Goal: Transaction & Acquisition: Book appointment/travel/reservation

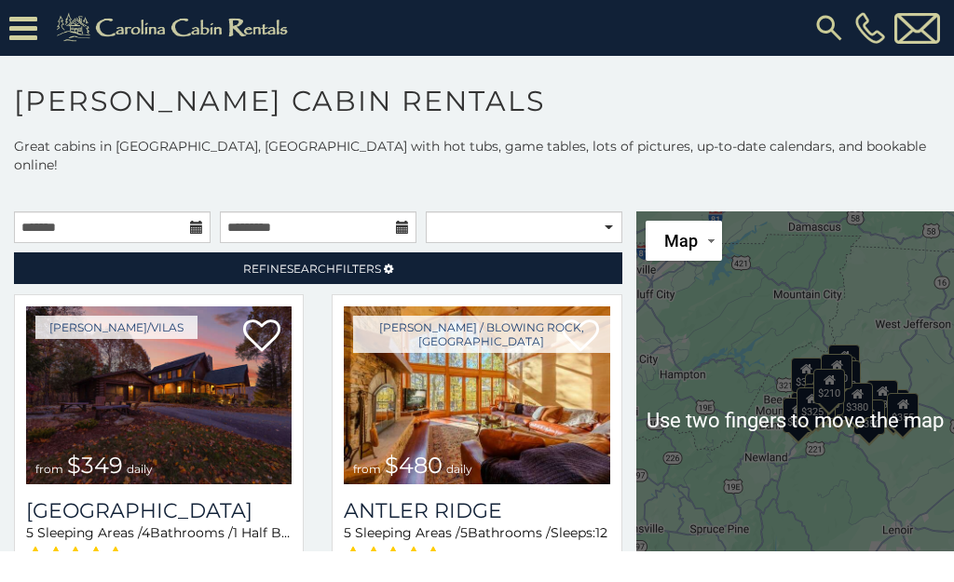
scroll to position [56, 0]
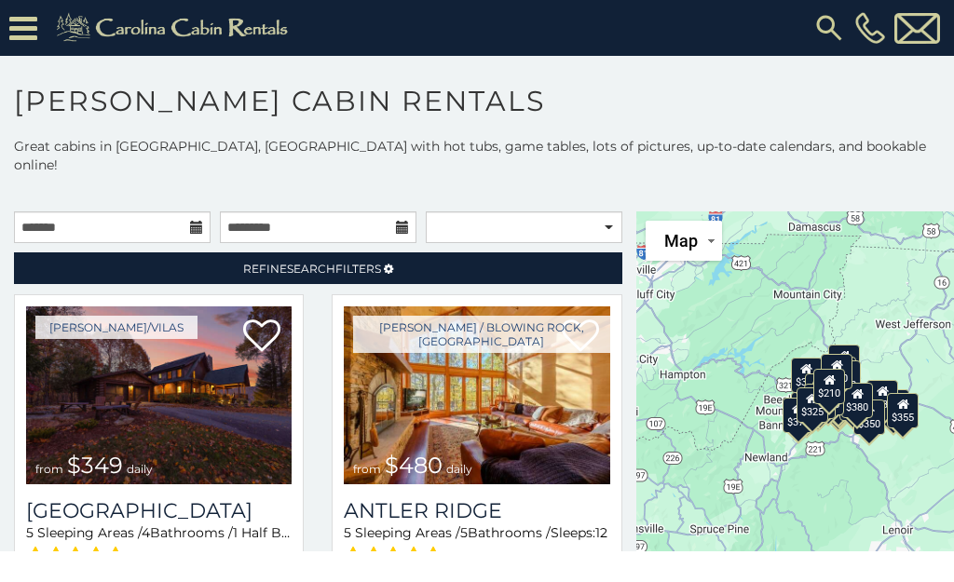
click at [192, 370] on img at bounding box center [158, 395] width 265 height 178
click at [206, 349] on img at bounding box center [158, 395] width 265 height 178
click at [192, 335] on img at bounding box center [158, 395] width 265 height 178
click at [208, 323] on img at bounding box center [158, 395] width 265 height 178
click at [209, 316] on img at bounding box center [158, 395] width 265 height 178
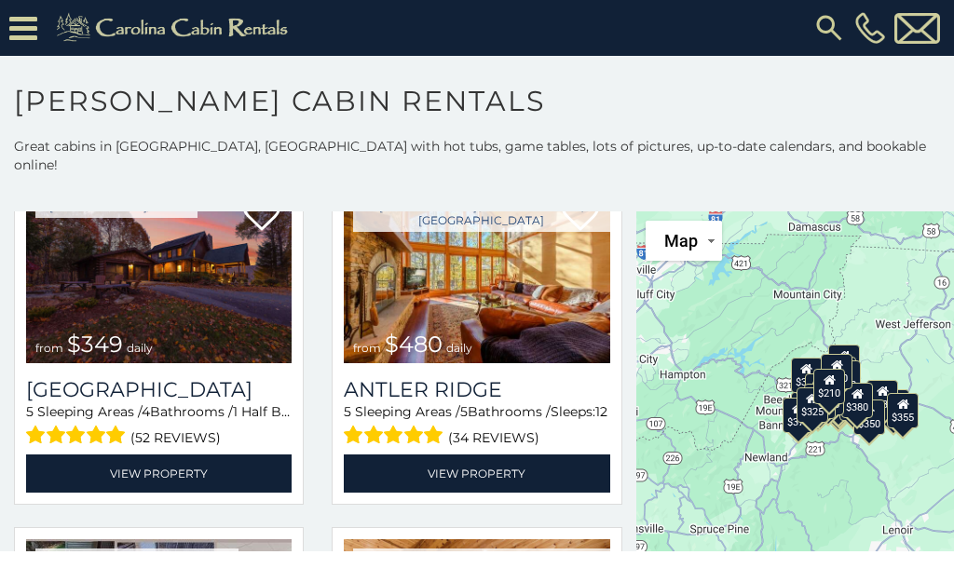
scroll to position [120, 0]
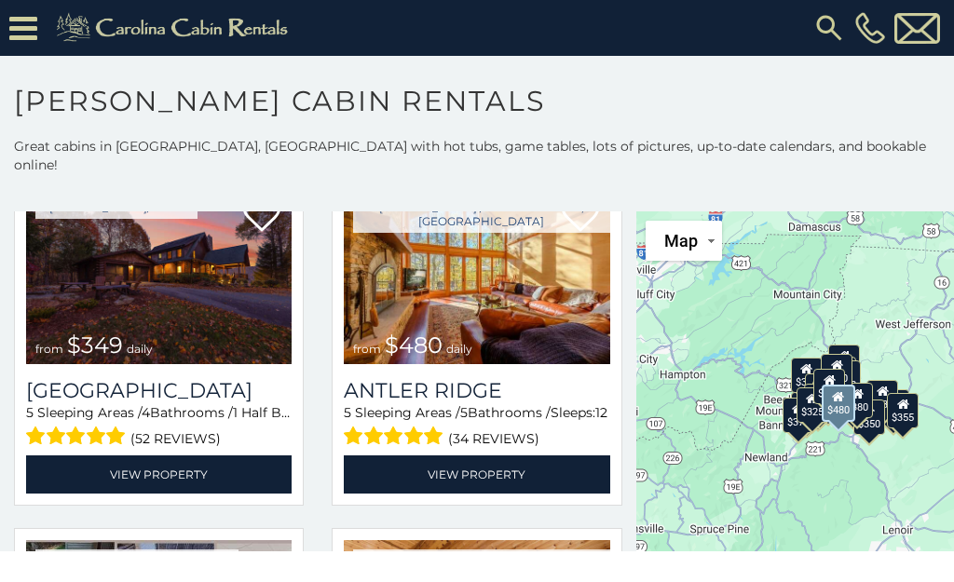
click at [515, 403] on div "5 Sleeping Areas / 5 Bathrooms / Sleeps: 12 (34 reviews)" at bounding box center [476, 427] width 265 height 48
click at [467, 427] on span "(34 reviews)" at bounding box center [493, 439] width 91 height 24
click at [469, 455] on link "View Property" at bounding box center [476, 474] width 265 height 38
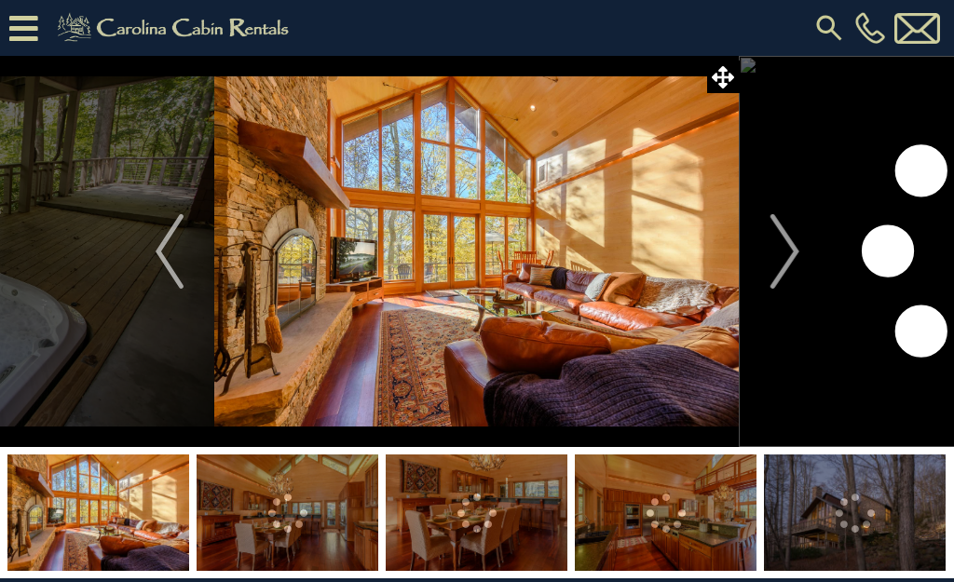
click at [771, 276] on img "Next" at bounding box center [784, 251] width 28 height 75
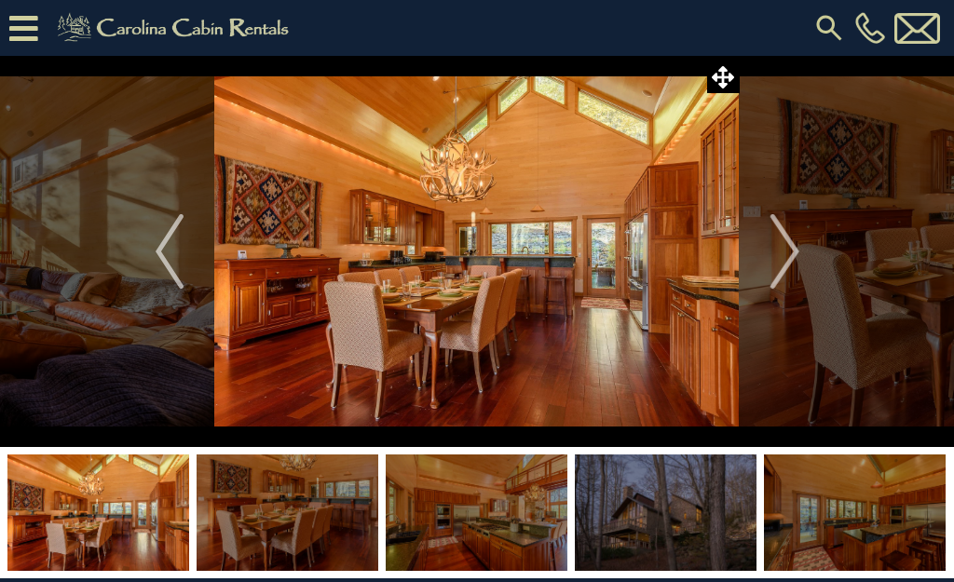
click at [757, 269] on button "Next" at bounding box center [785, 251] width 90 height 391
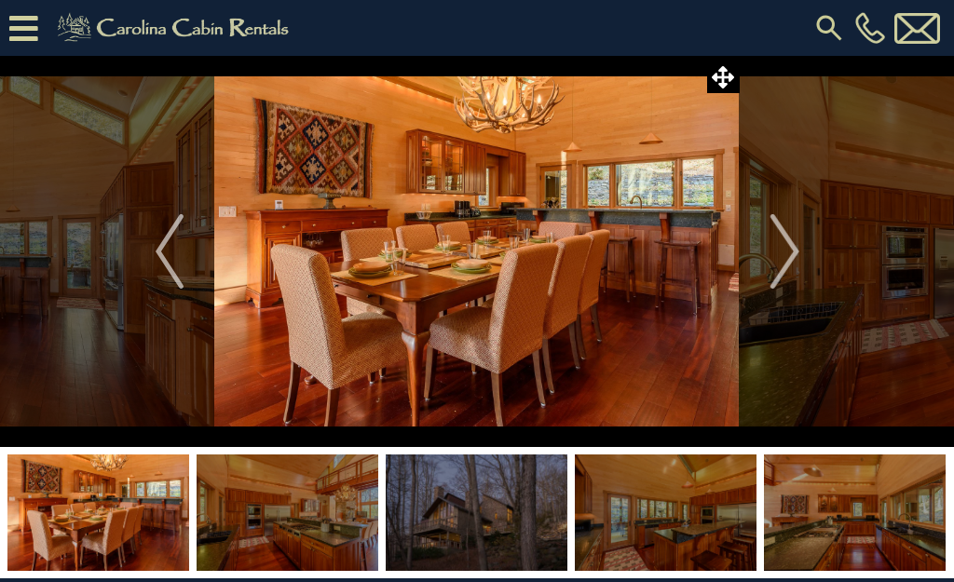
click at [777, 261] on img "Next" at bounding box center [784, 251] width 28 height 75
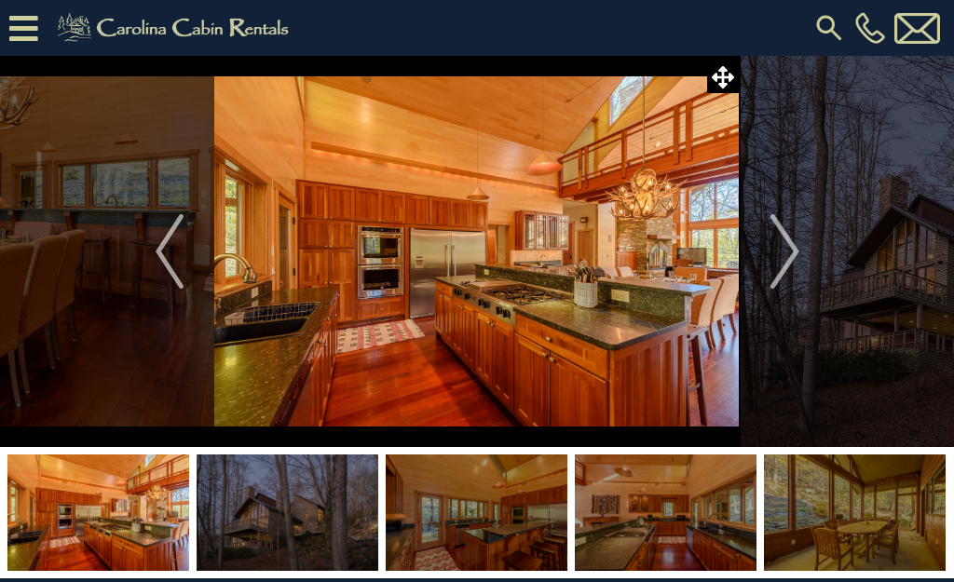
click at [788, 237] on img "Next" at bounding box center [784, 251] width 28 height 75
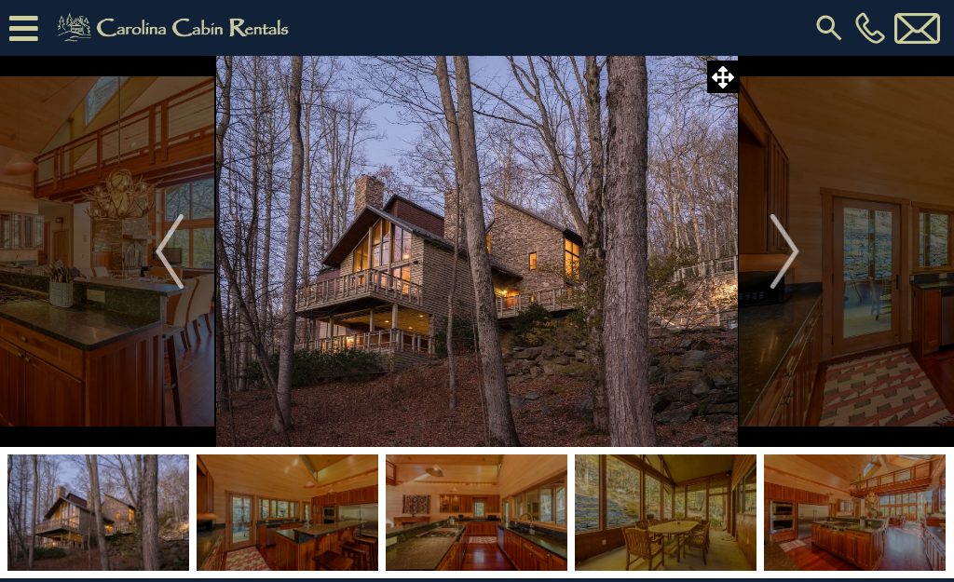
click at [772, 254] on img "Next" at bounding box center [784, 251] width 28 height 75
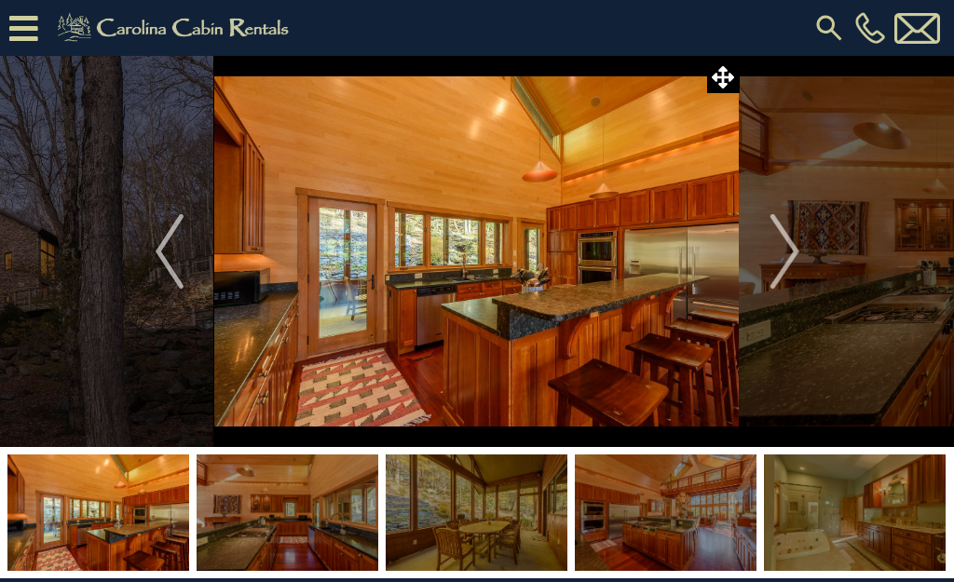
click at [773, 262] on img "Next" at bounding box center [784, 251] width 28 height 75
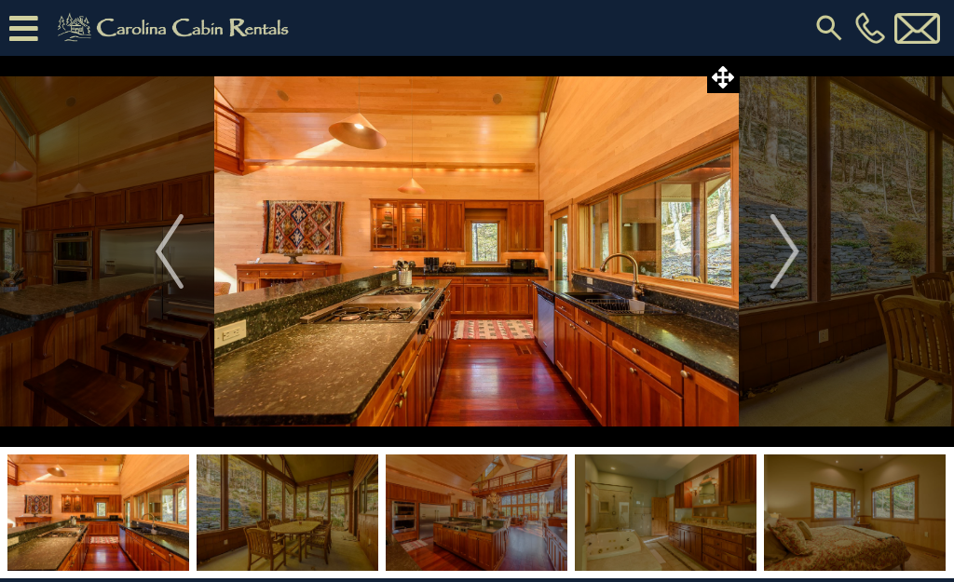
click at [768, 256] on button "Next" at bounding box center [785, 251] width 90 height 391
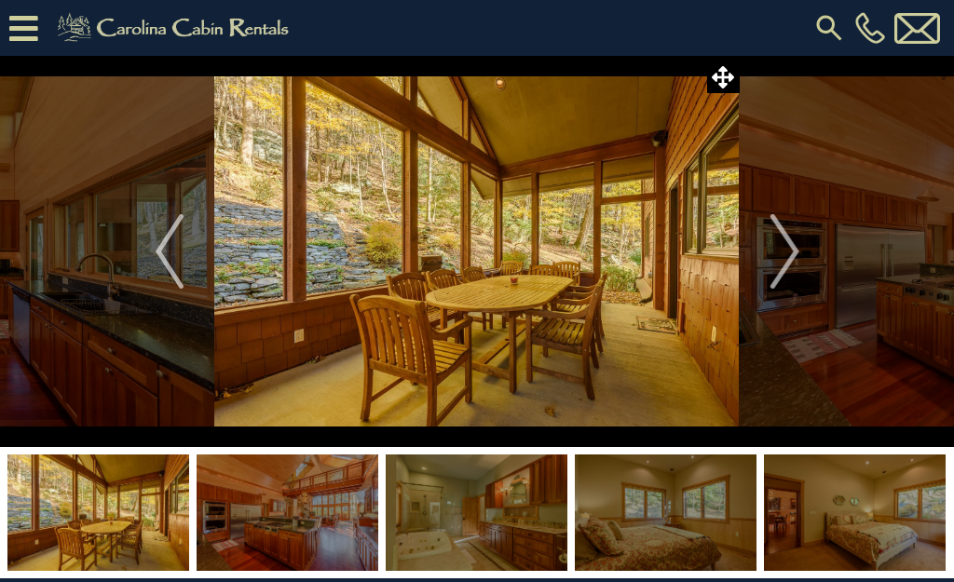
click at [778, 247] on img "Next" at bounding box center [784, 251] width 28 height 75
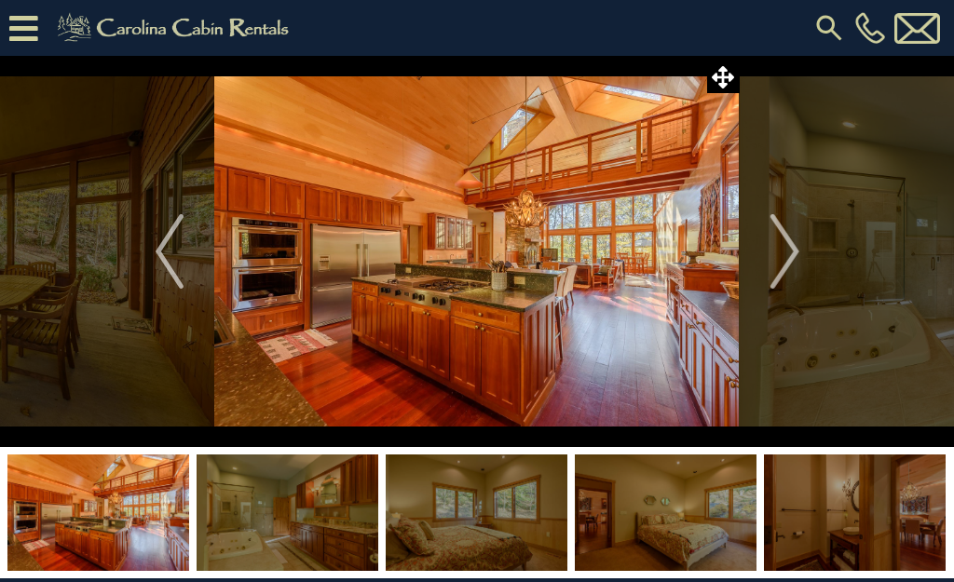
click at [779, 254] on img "Next" at bounding box center [784, 251] width 28 height 75
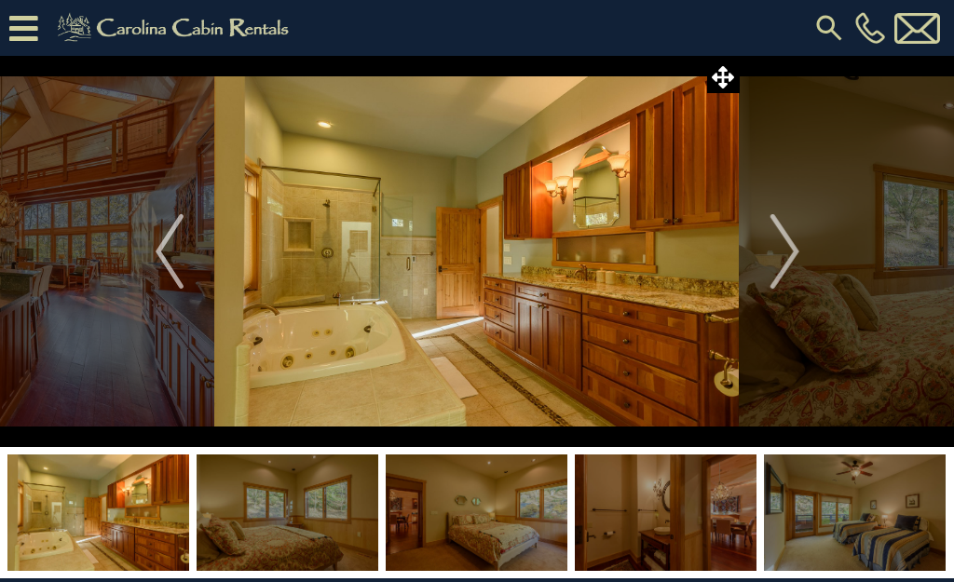
click at [786, 243] on img "Next" at bounding box center [784, 251] width 28 height 75
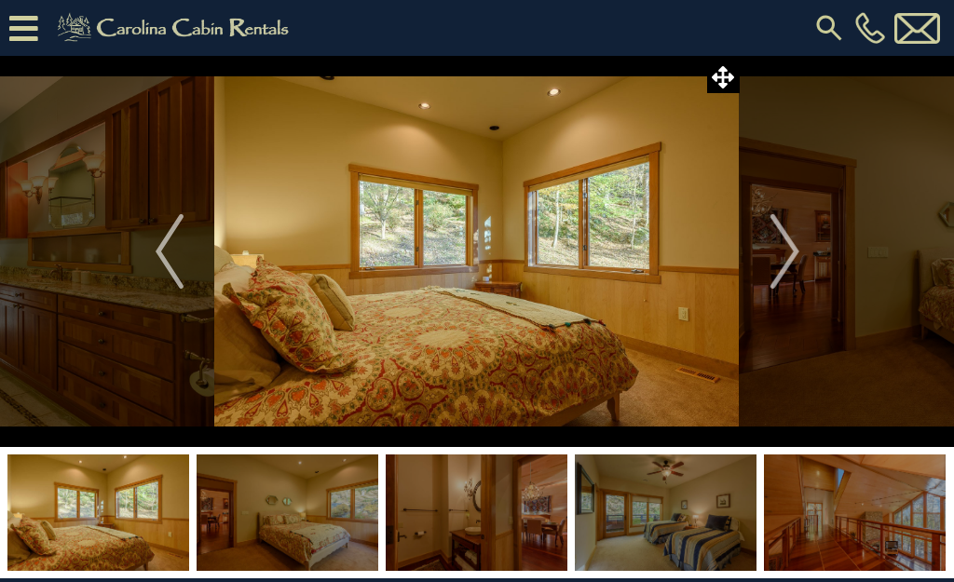
click at [760, 265] on button "Next" at bounding box center [785, 251] width 90 height 391
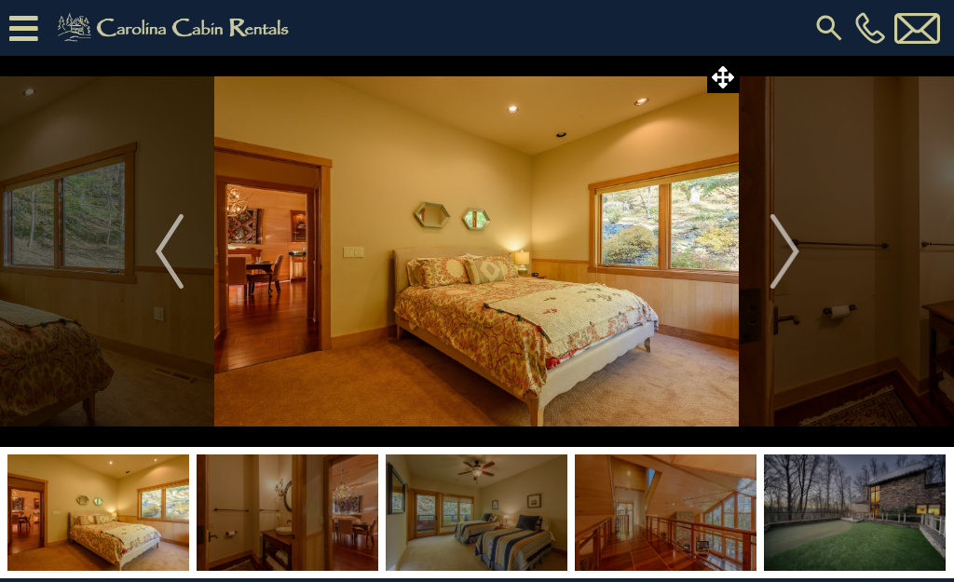
click at [775, 260] on img "Next" at bounding box center [784, 251] width 28 height 75
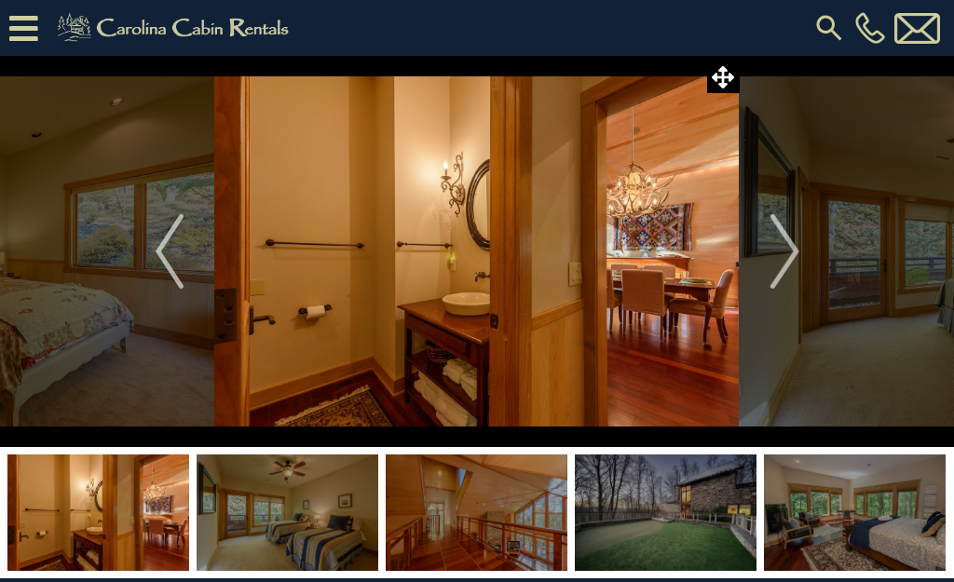
click at [773, 264] on img "Next" at bounding box center [784, 251] width 28 height 75
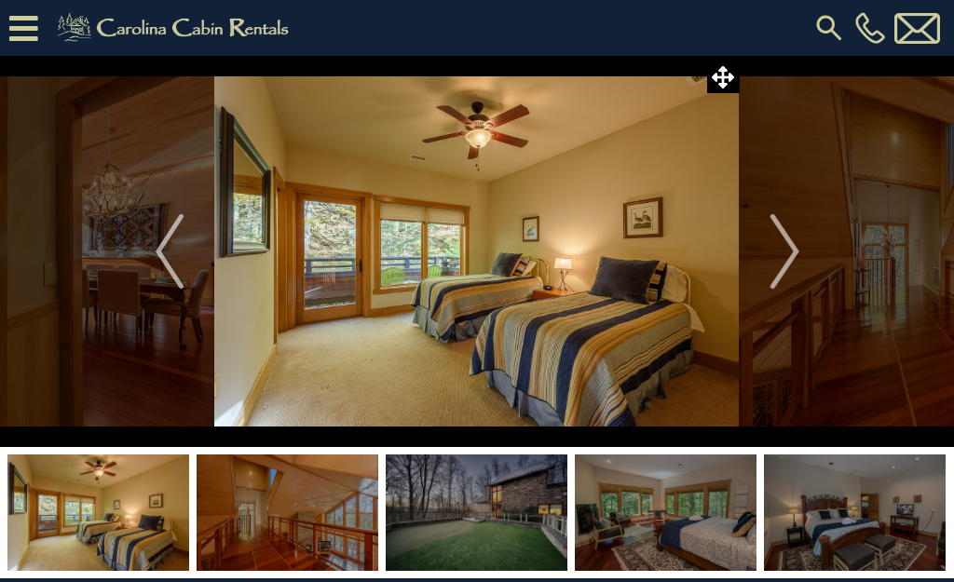
click at [791, 256] on img "Next" at bounding box center [784, 251] width 28 height 75
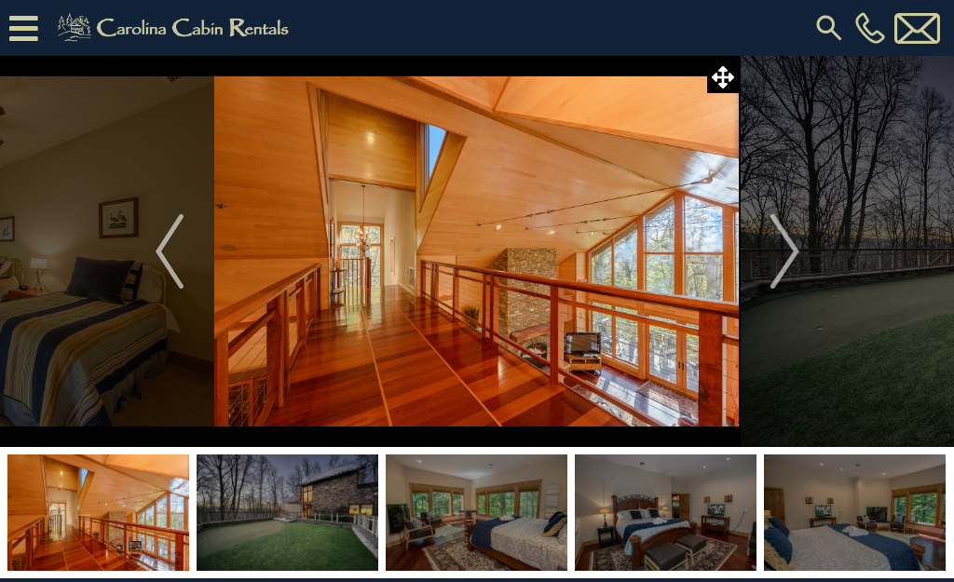
click at [783, 239] on img "Next" at bounding box center [784, 251] width 28 height 75
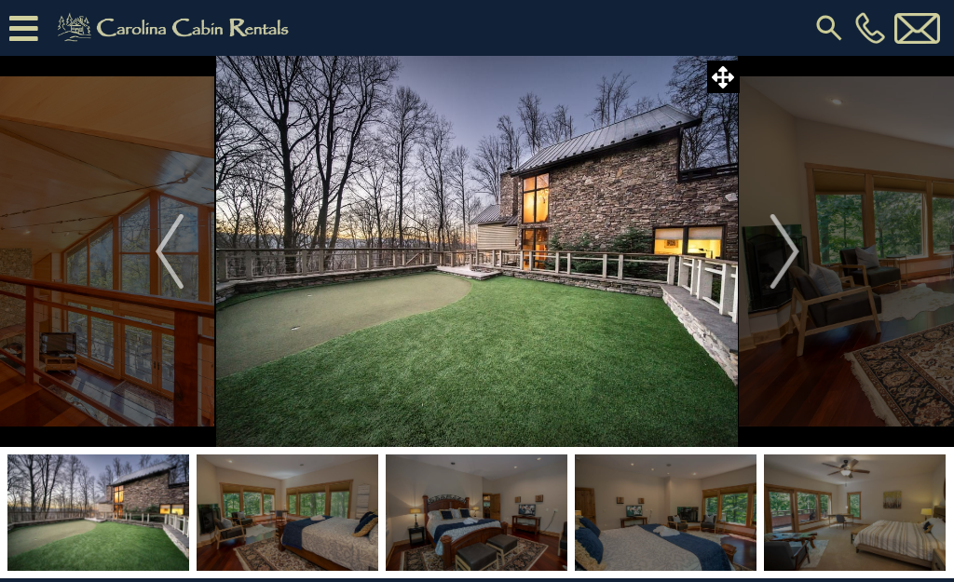
click at [786, 248] on img "Next" at bounding box center [784, 251] width 28 height 75
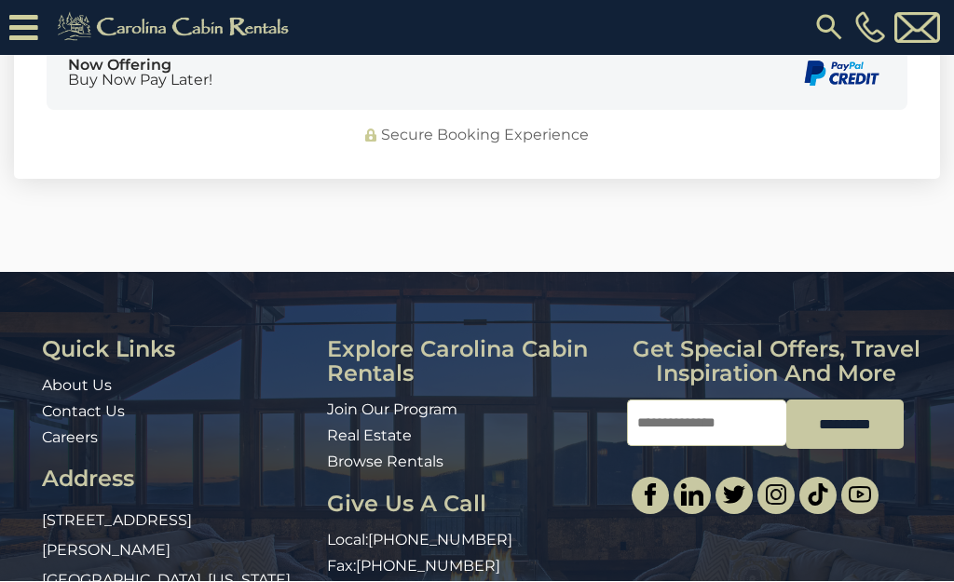
scroll to position [5742, 0]
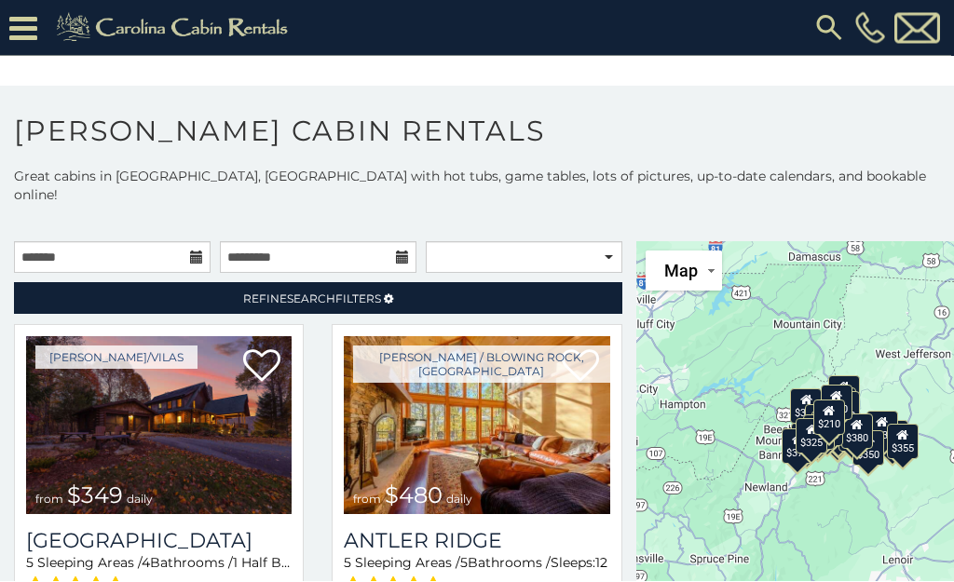
scroll to position [93, 0]
